Goal: Information Seeking & Learning: Learn about a topic

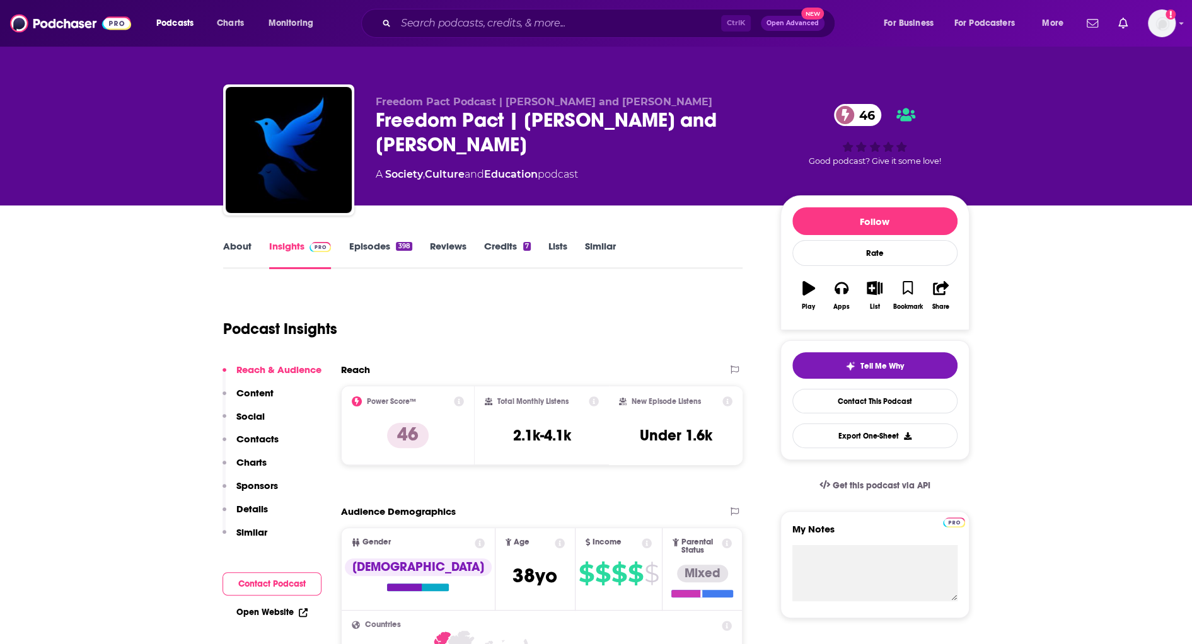
click at [231, 250] on link "About" at bounding box center [237, 254] width 28 height 29
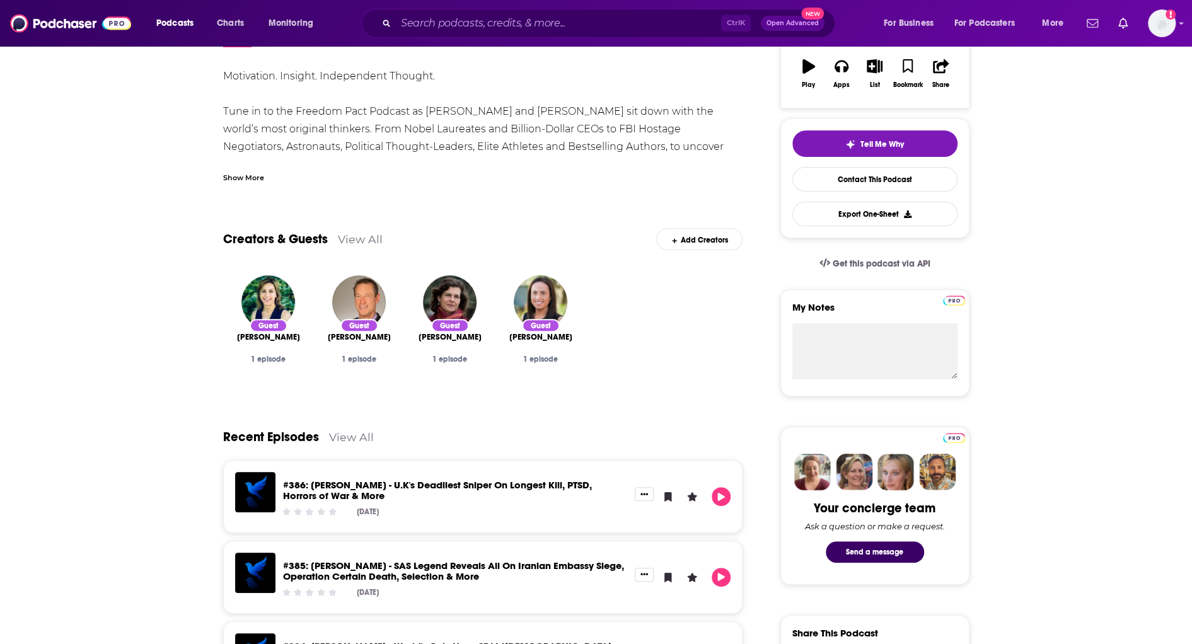
scroll to position [64, 0]
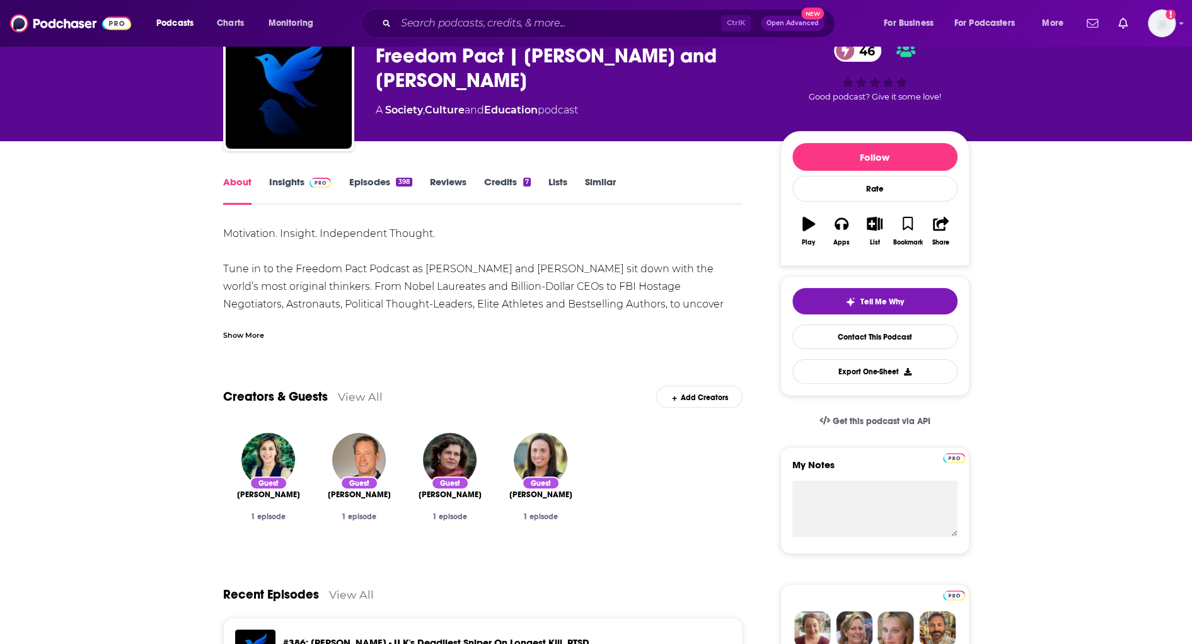
click at [301, 180] on link "Insights" at bounding box center [300, 190] width 62 height 29
